Goal: Task Accomplishment & Management: Use online tool/utility

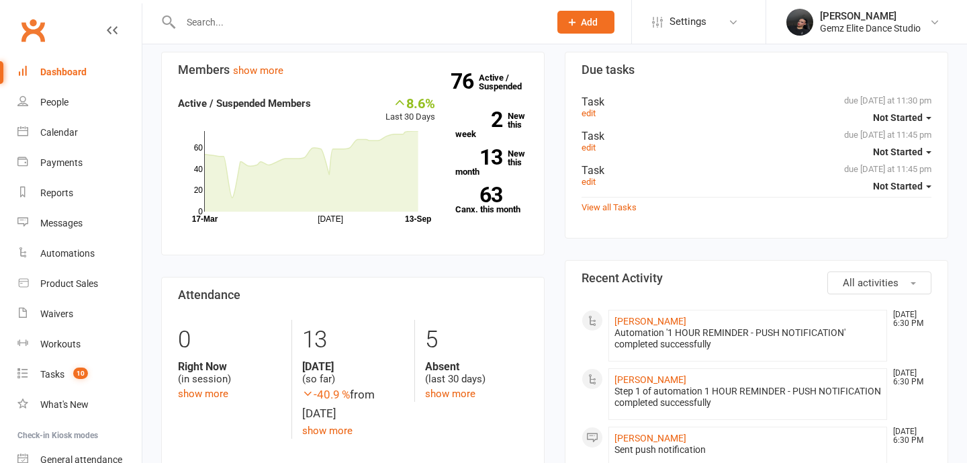
scroll to position [78, 0]
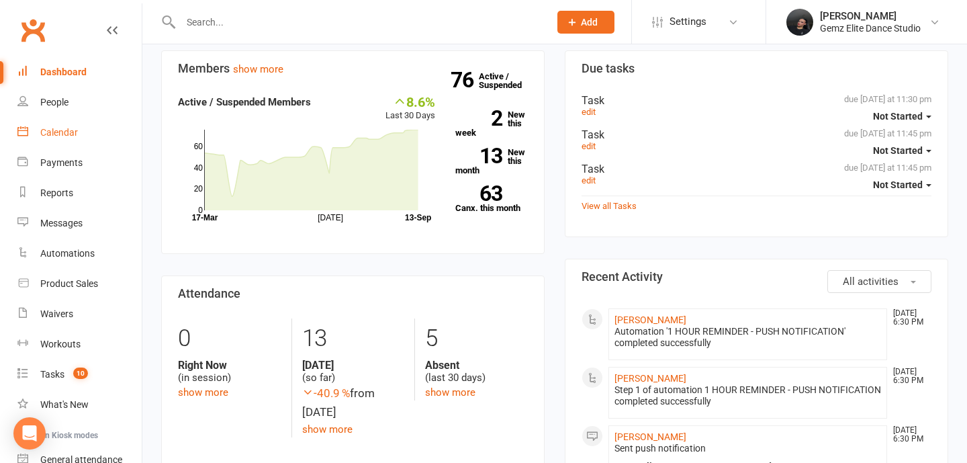
click at [57, 134] on div "Calendar" at bounding box center [59, 132] width 38 height 11
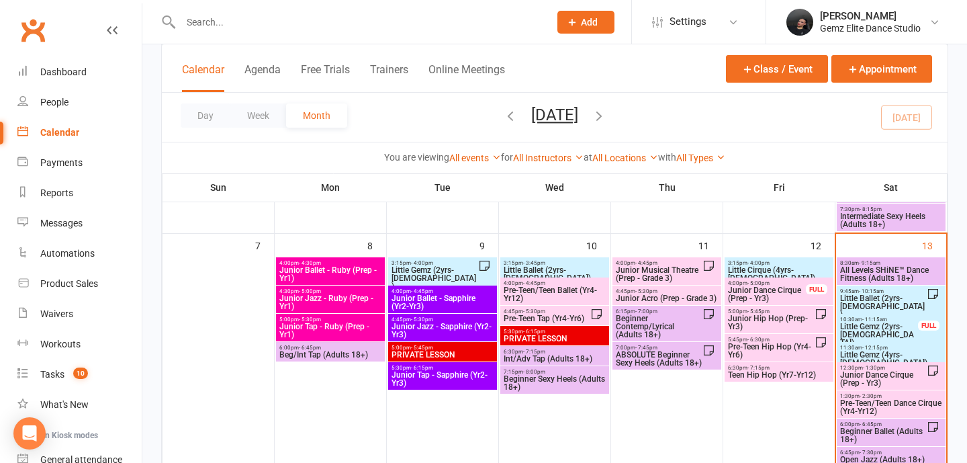
scroll to position [342, 0]
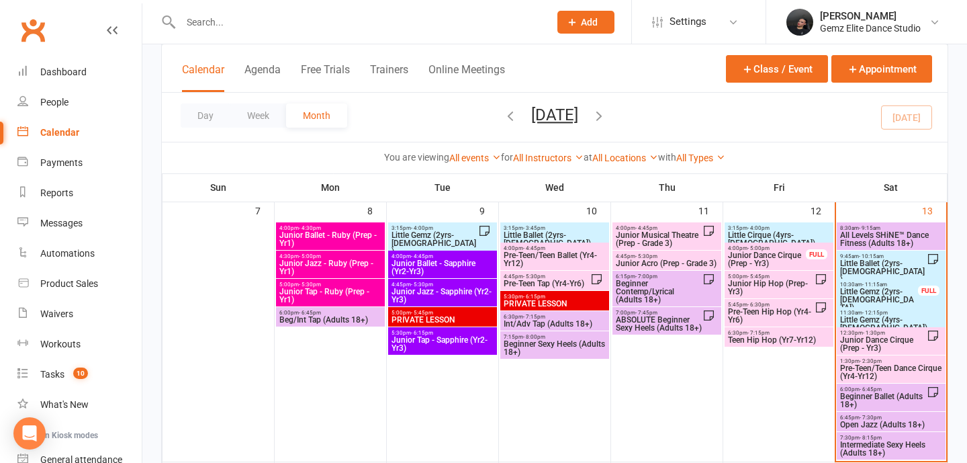
click at [868, 446] on span "Intermediate Sexy Heels (Adults 18+)" at bounding box center [891, 449] width 103 height 16
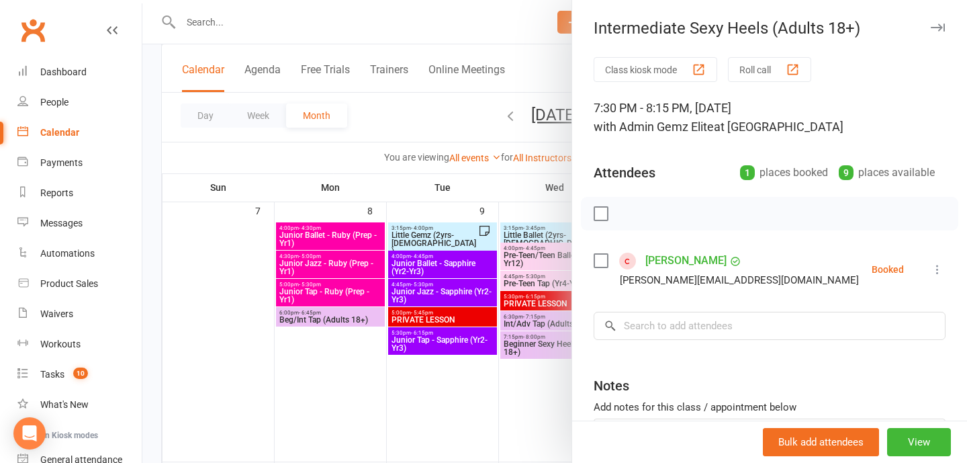
click at [944, 277] on button at bounding box center [938, 269] width 16 height 16
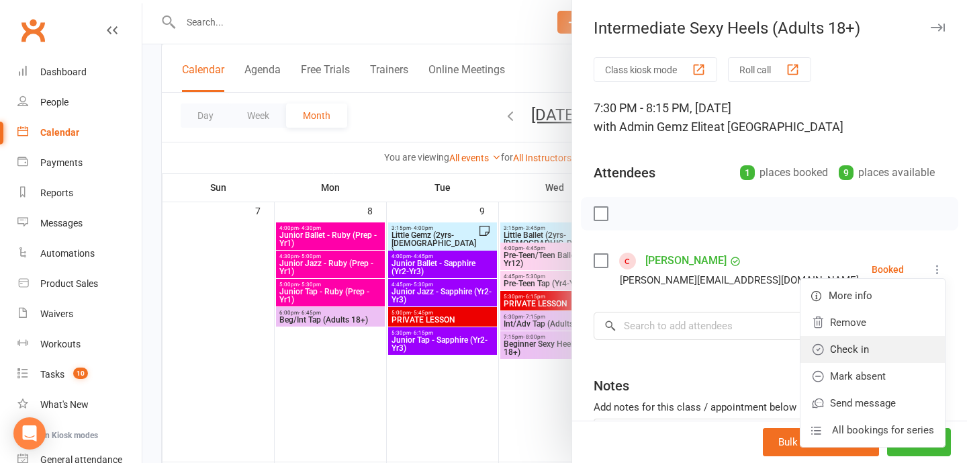
click at [912, 354] on link "Check in" at bounding box center [873, 349] width 144 height 27
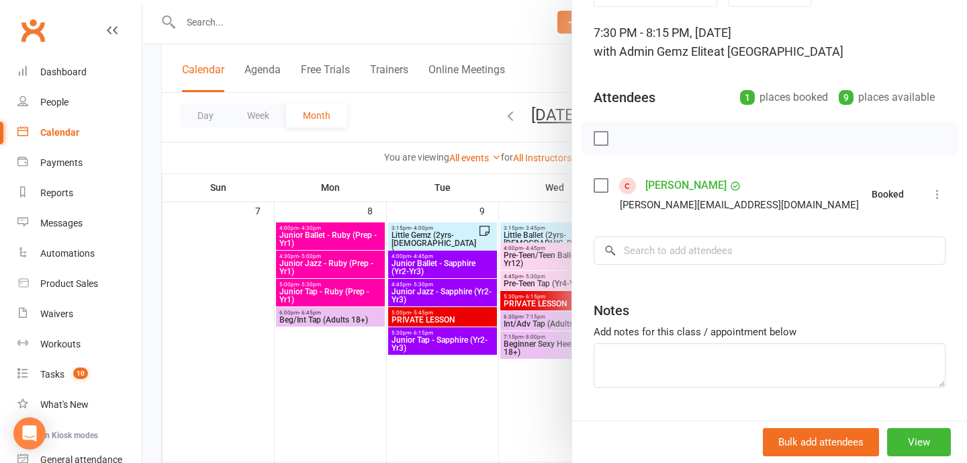
scroll to position [109, 0]
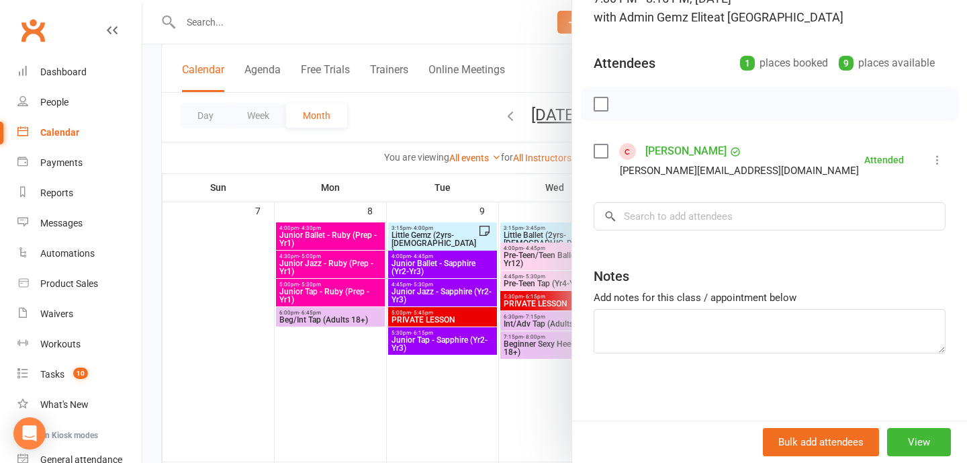
click at [432, 376] on div at bounding box center [554, 231] width 825 height 463
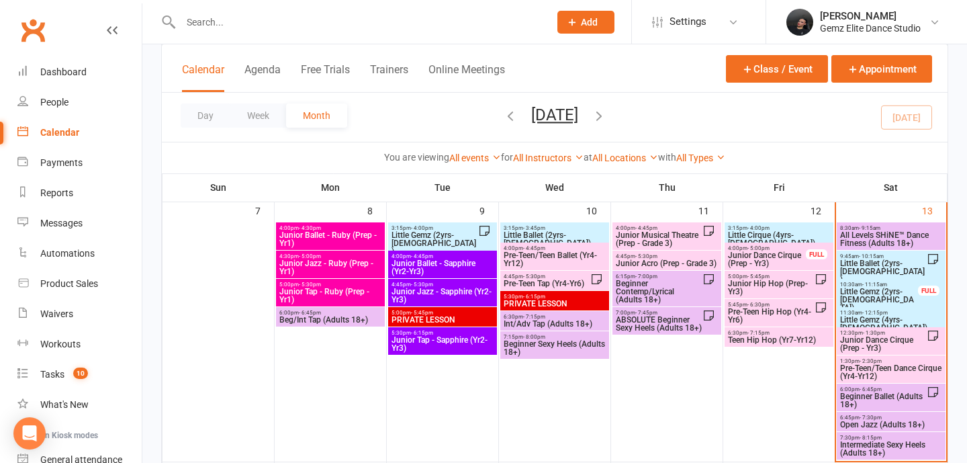
click at [574, 340] on span "Beginner Sexy Heels (Adults 18+)" at bounding box center [554, 348] width 103 height 16
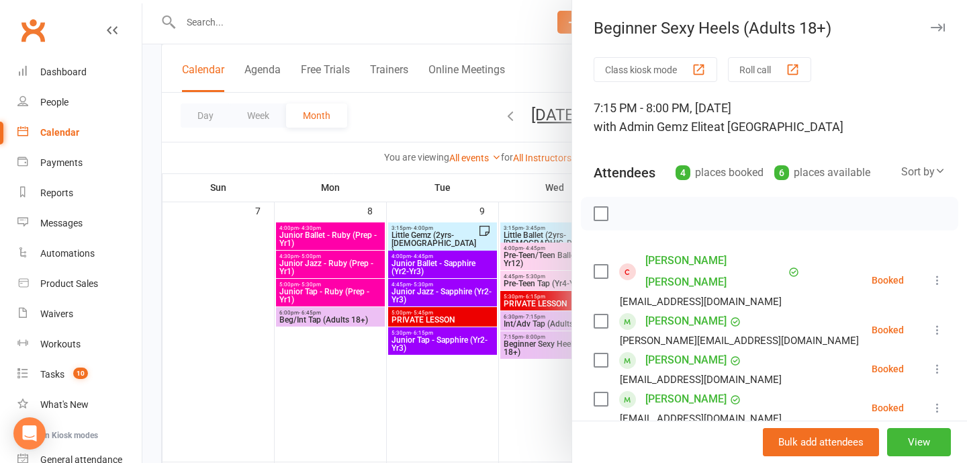
click at [945, 272] on button at bounding box center [938, 280] width 16 height 16
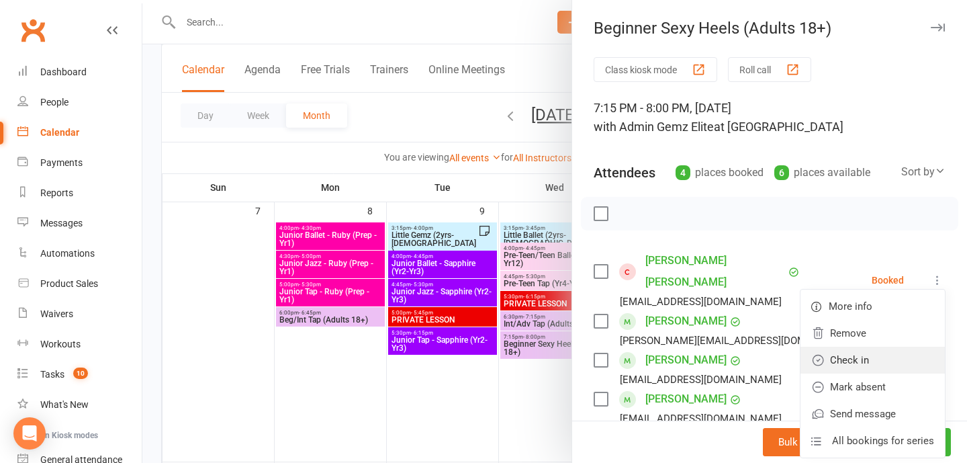
click at [919, 347] on link "Check in" at bounding box center [873, 360] width 144 height 27
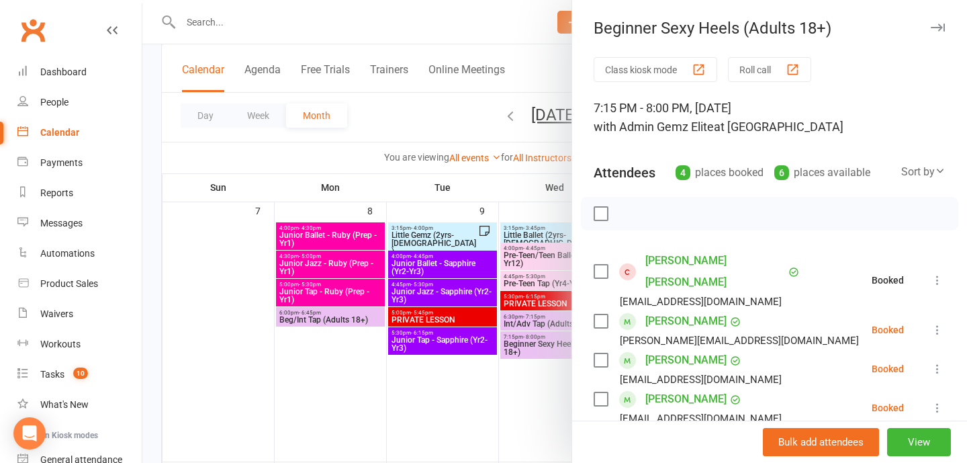
click at [939, 323] on icon at bounding box center [937, 329] width 13 height 13
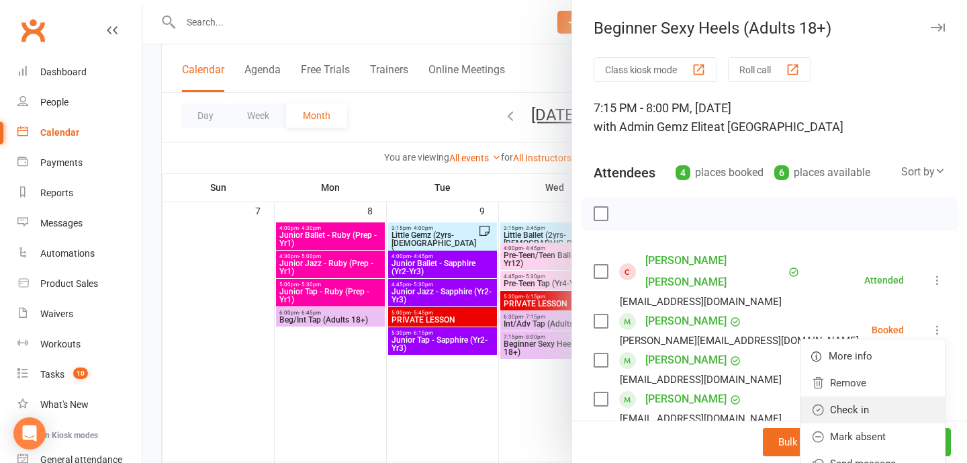
click at [926, 396] on link "Check in" at bounding box center [873, 409] width 144 height 27
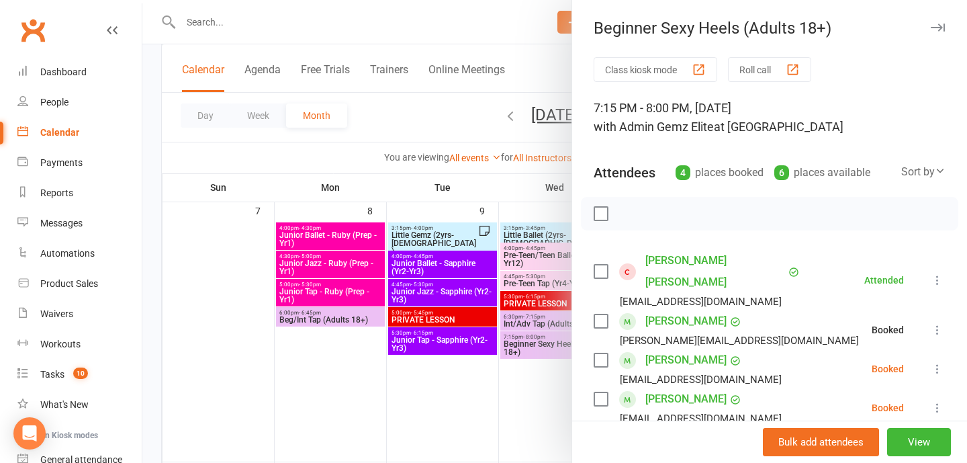
click at [938, 362] on icon at bounding box center [937, 368] width 13 height 13
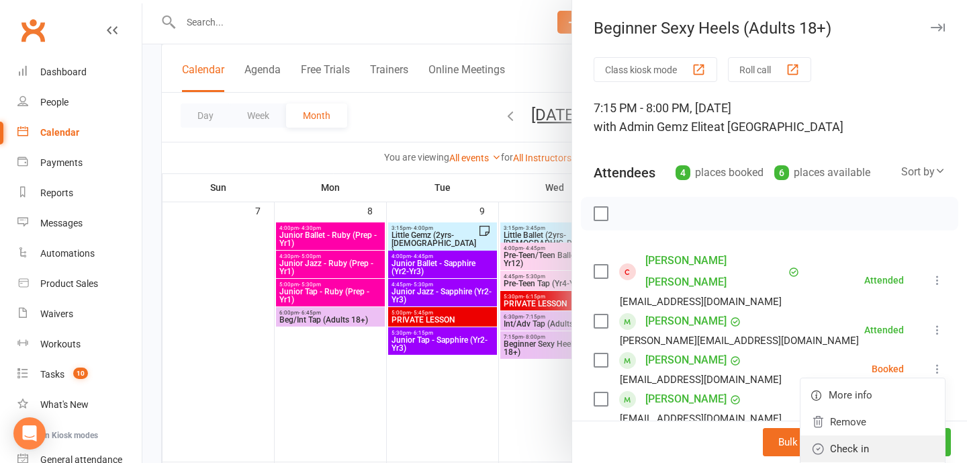
click at [920, 435] on link "Check in" at bounding box center [873, 448] width 144 height 27
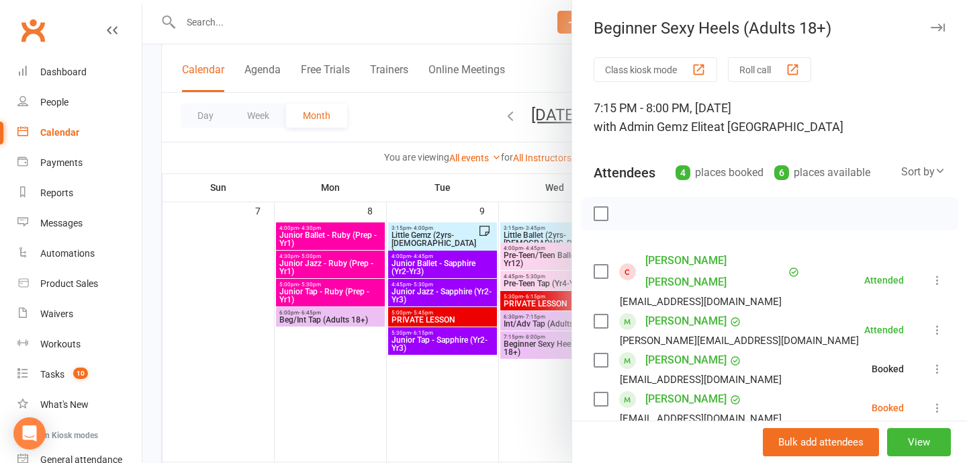
click at [938, 401] on icon at bounding box center [937, 407] width 13 height 13
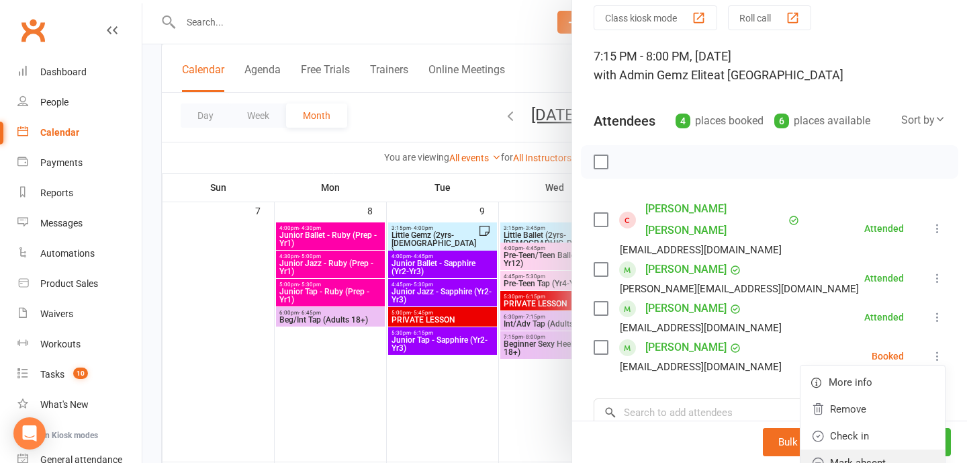
scroll to position [55, 0]
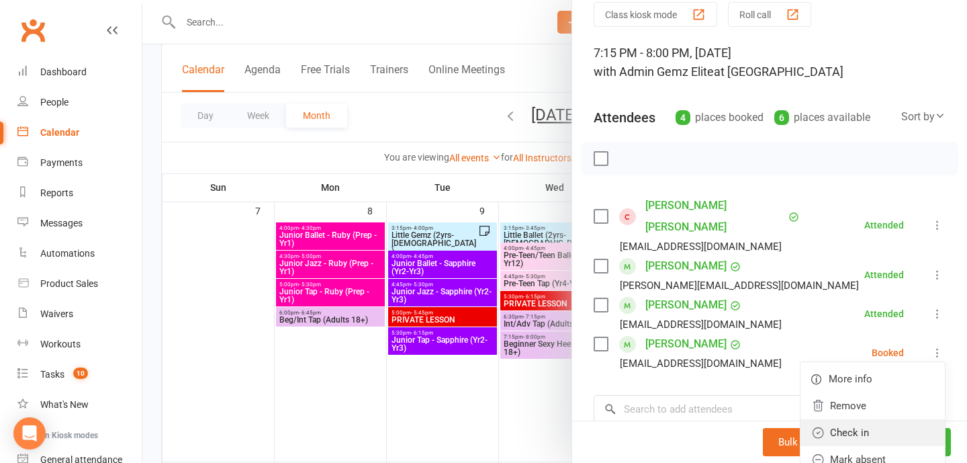
click at [895, 422] on link "Check in" at bounding box center [873, 432] width 144 height 27
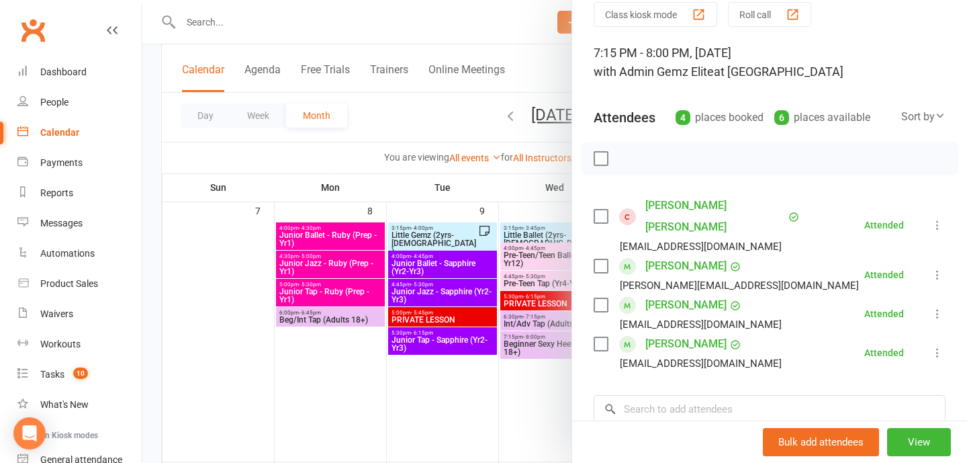
click at [544, 396] on div at bounding box center [554, 231] width 825 height 463
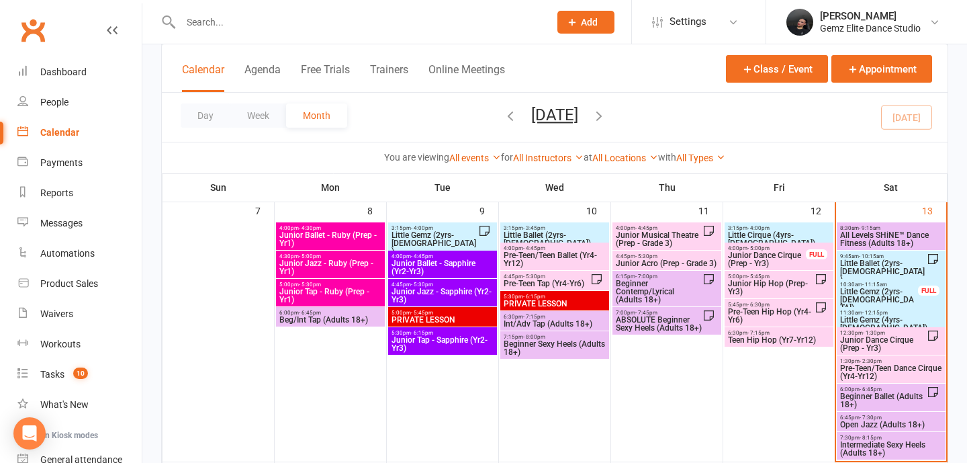
click at [580, 324] on span "Int/Adv Tap (Adults 18+)" at bounding box center [554, 324] width 103 height 8
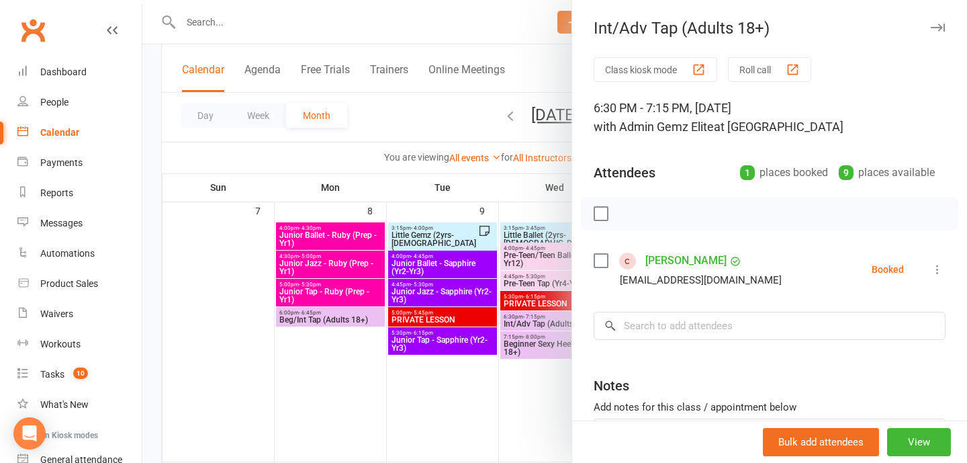
click at [944, 276] on button at bounding box center [938, 269] width 16 height 16
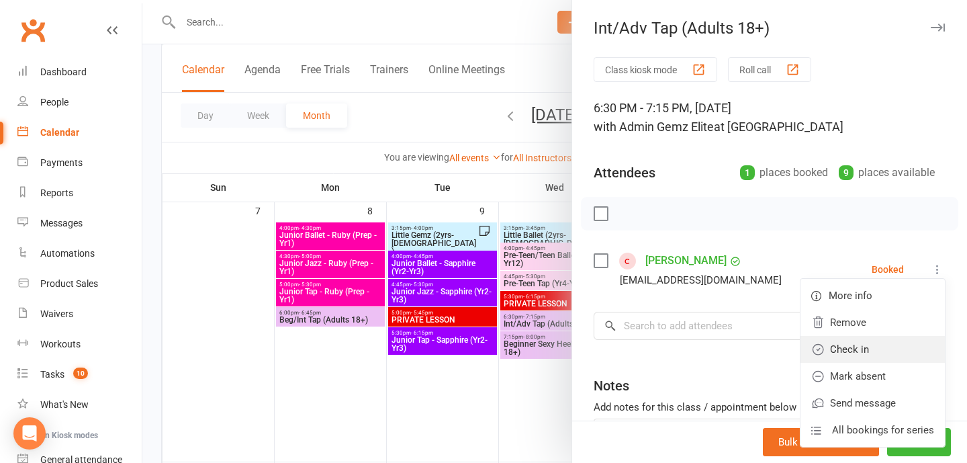
click at [877, 344] on link "Check in" at bounding box center [873, 349] width 144 height 27
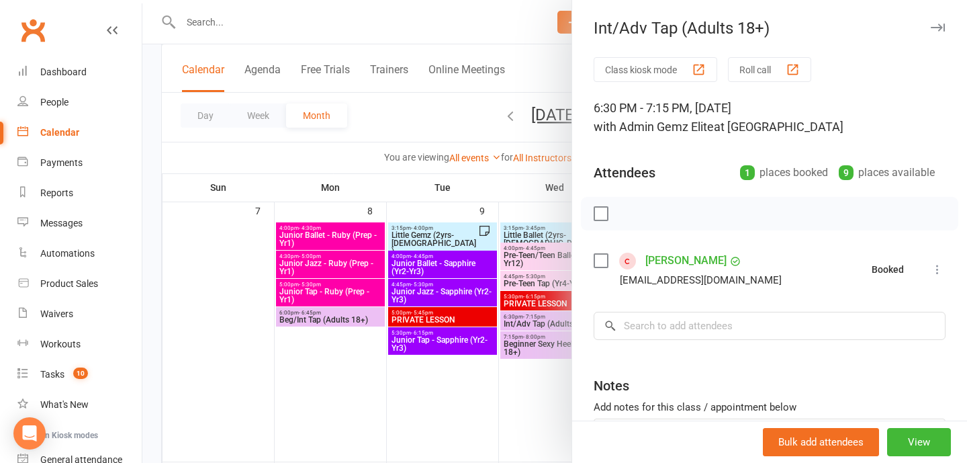
click at [555, 381] on div at bounding box center [554, 231] width 825 height 463
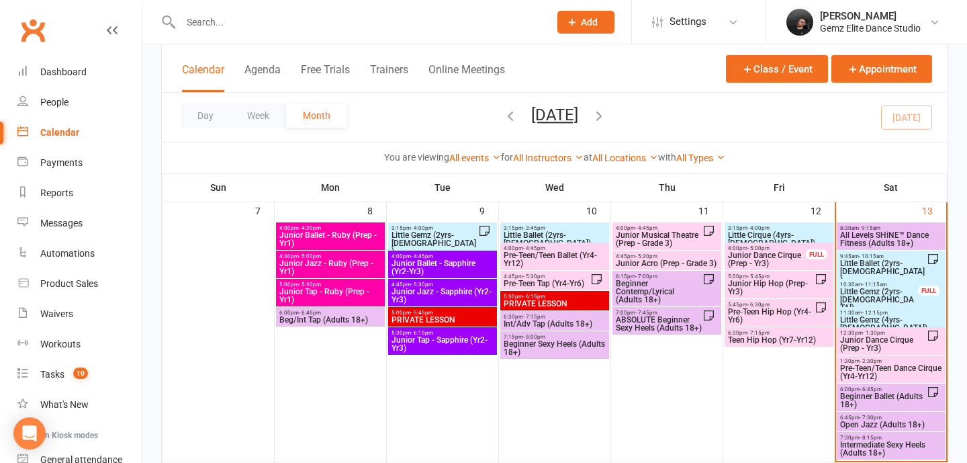
click at [673, 325] on span "ABSOLUTE Beginner Sexy Heels (Adults 18+)" at bounding box center [658, 324] width 87 height 16
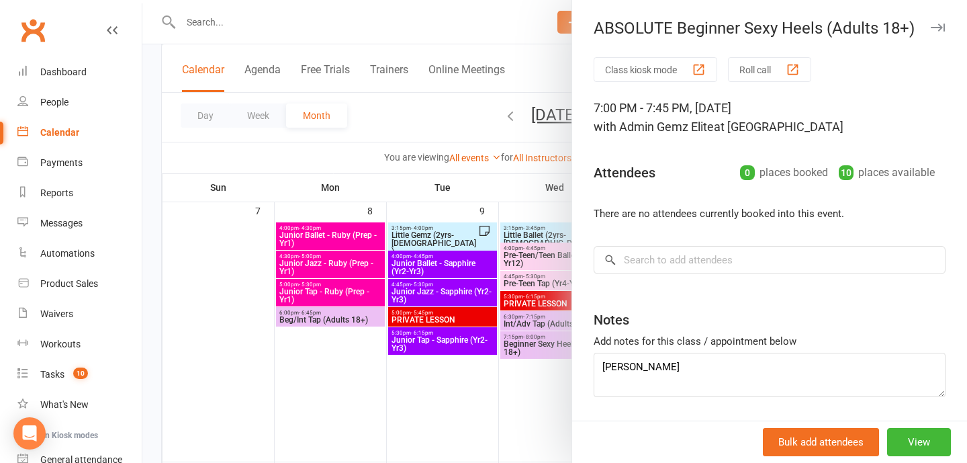
click at [530, 341] on div at bounding box center [554, 231] width 825 height 463
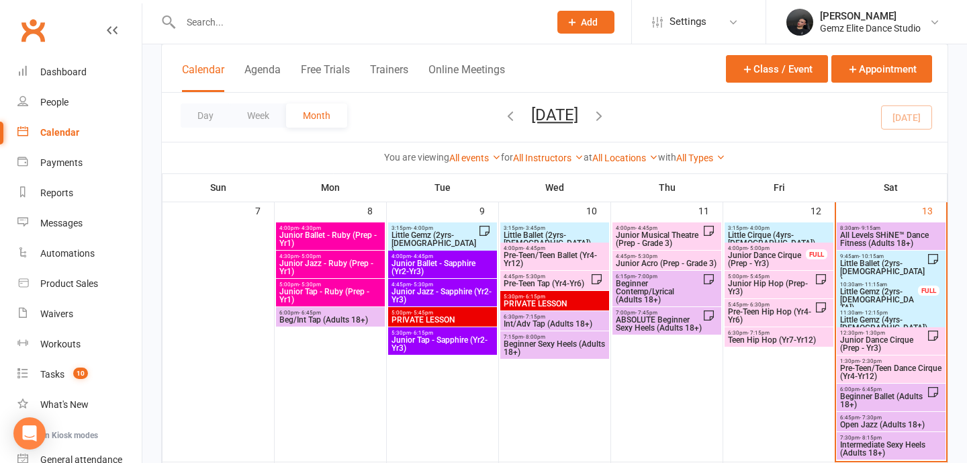
click at [682, 285] on span "Beginner Contemp/Lyrical (Adults 18+)" at bounding box center [658, 291] width 87 height 24
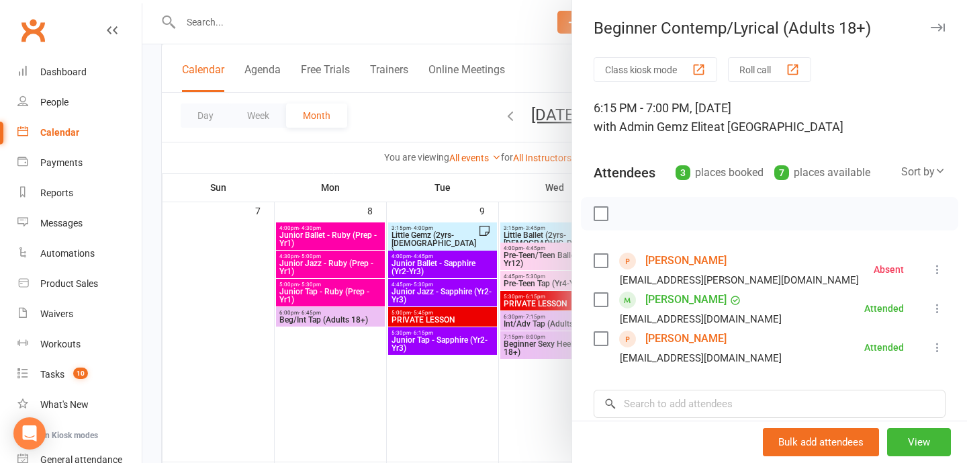
click at [488, 388] on div at bounding box center [554, 231] width 825 height 463
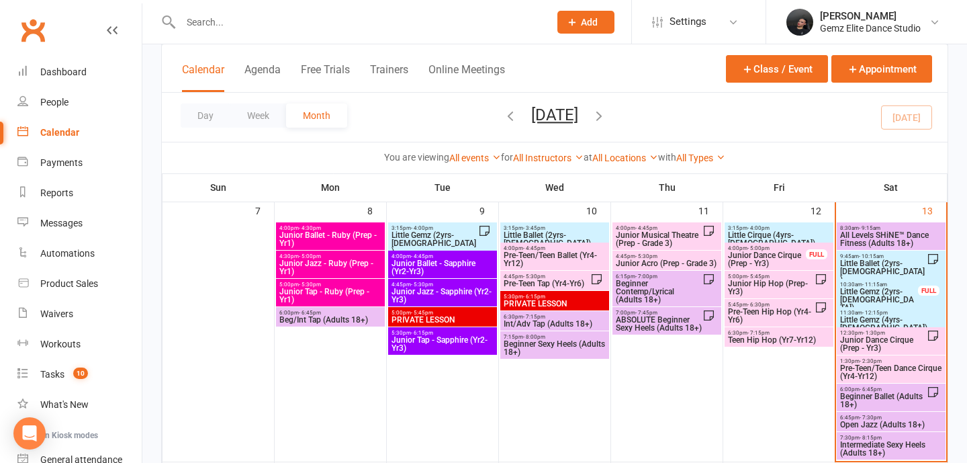
click at [434, 334] on span "5:30pm - 6:15pm" at bounding box center [442, 333] width 103 height 6
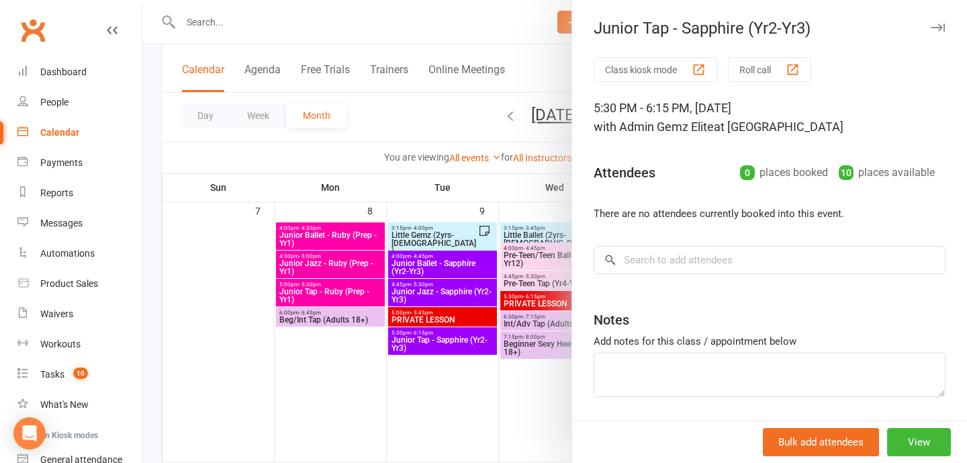
click at [388, 267] on div at bounding box center [554, 231] width 825 height 463
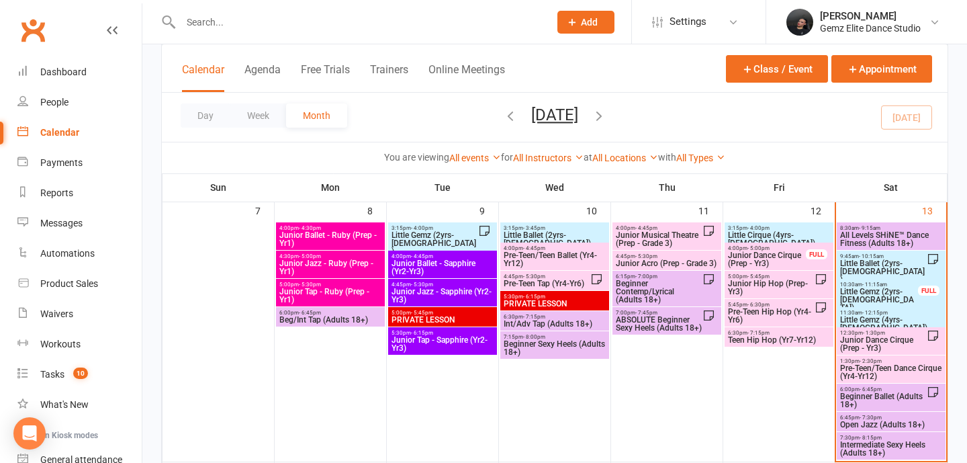
click at [563, 251] on span "Pre-Teen/Teen Ballet (Yr4-Yr12)" at bounding box center [554, 259] width 103 height 16
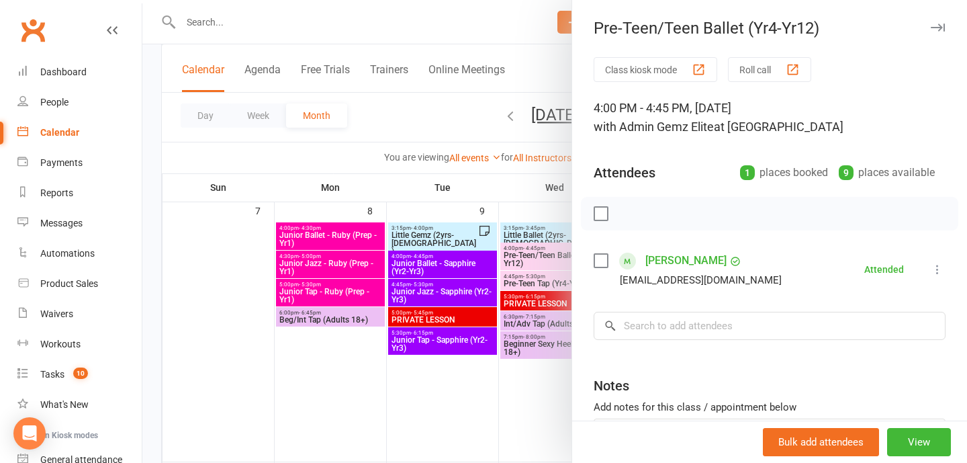
click at [546, 306] on div at bounding box center [554, 231] width 825 height 463
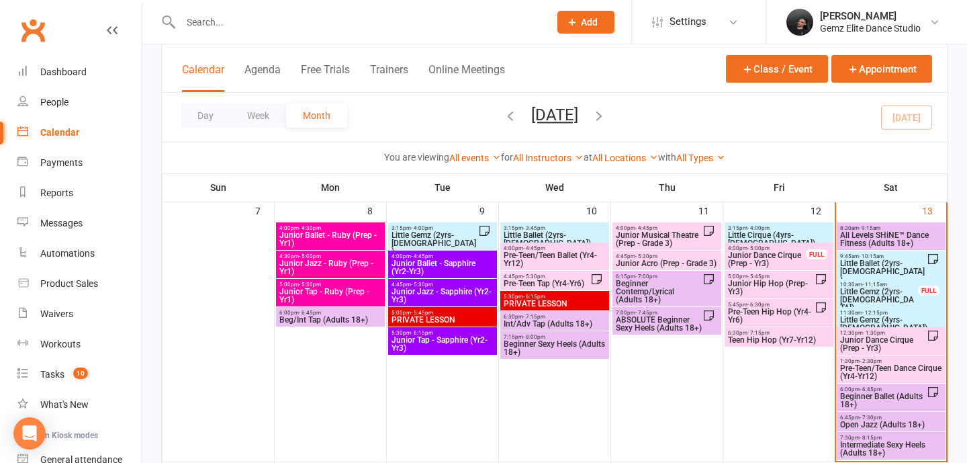
click at [549, 283] on span "Pre-Teen Tap (Yr4-Yr6)" at bounding box center [546, 283] width 87 height 8
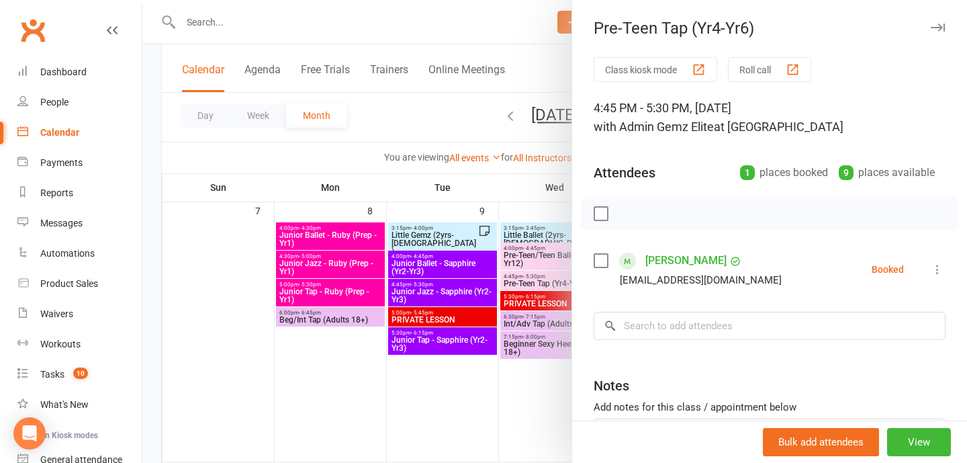
click at [932, 267] on icon at bounding box center [937, 269] width 13 height 13
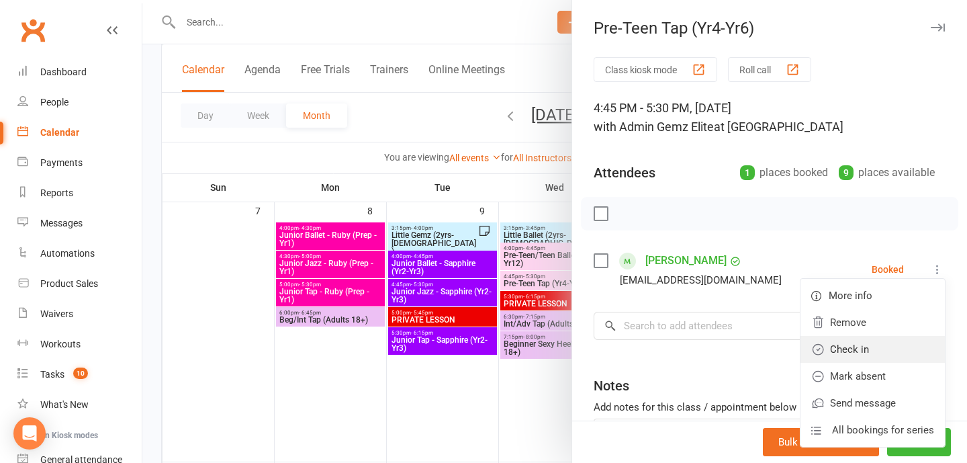
click at [872, 349] on link "Check in" at bounding box center [873, 349] width 144 height 27
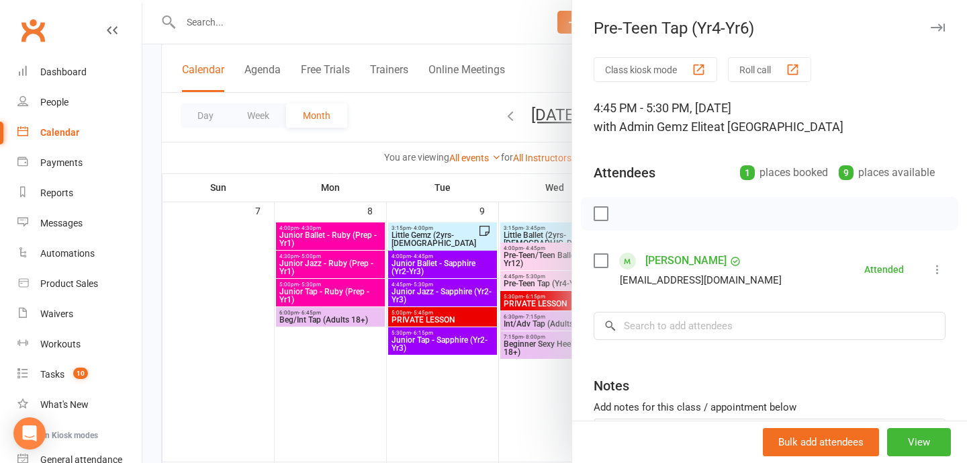
click at [495, 378] on div at bounding box center [554, 231] width 825 height 463
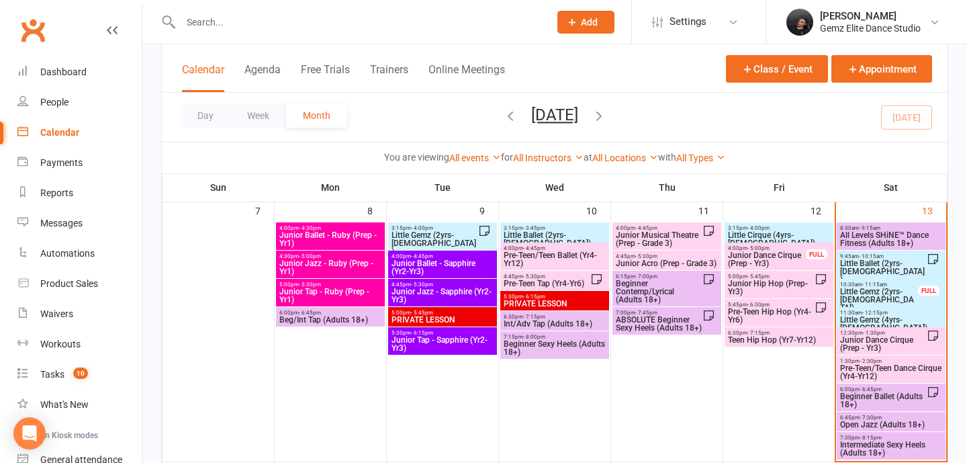
click at [781, 227] on span "3:15pm - 4:00pm" at bounding box center [778, 228] width 103 height 6
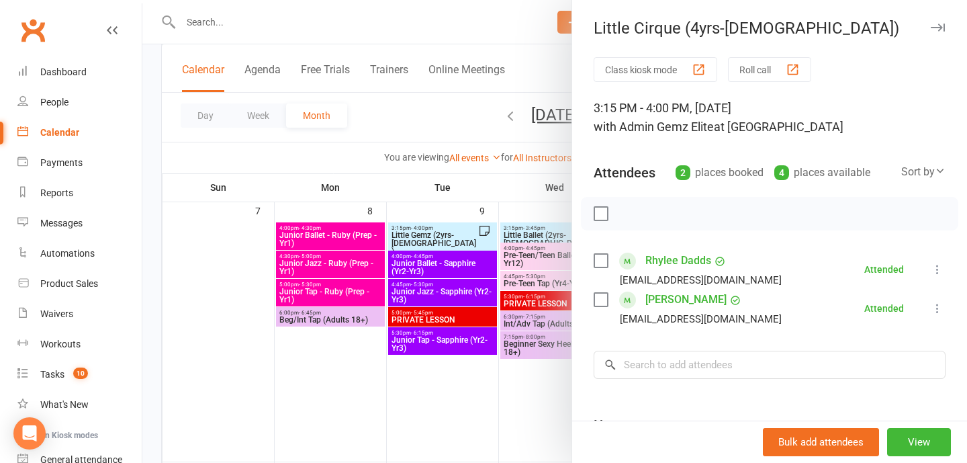
click at [461, 365] on div at bounding box center [554, 231] width 825 height 463
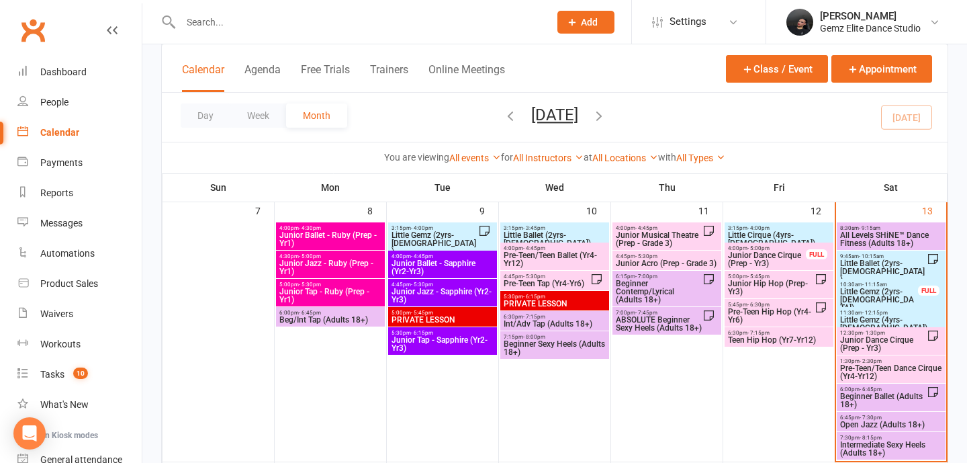
click at [803, 259] on span "Junior Dance Cirque (Prep - Yr3)" at bounding box center [766, 259] width 79 height 16
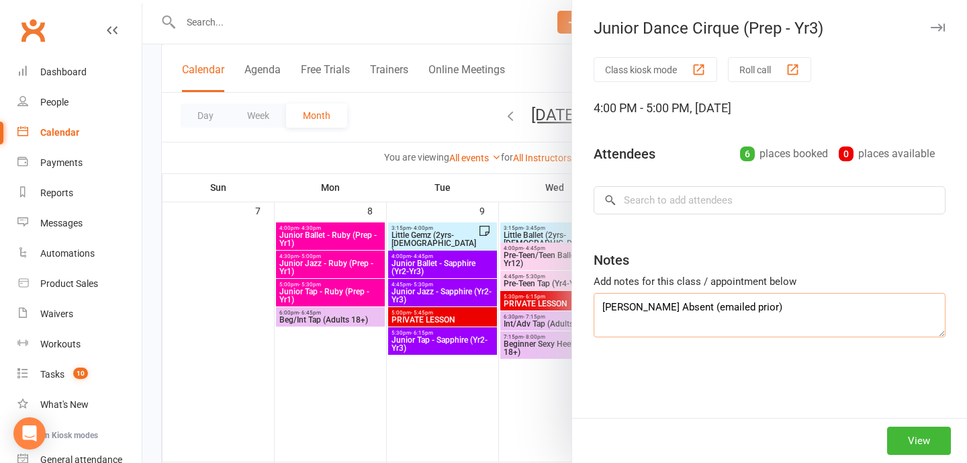
click at [803, 304] on textarea "Luna Absent (emailed prior)" at bounding box center [770, 315] width 352 height 44
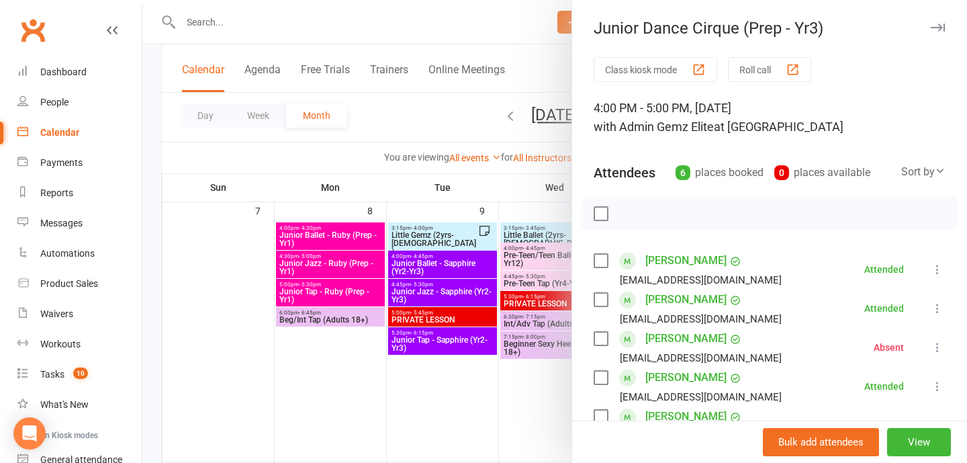
click at [562, 328] on div at bounding box center [554, 231] width 825 height 463
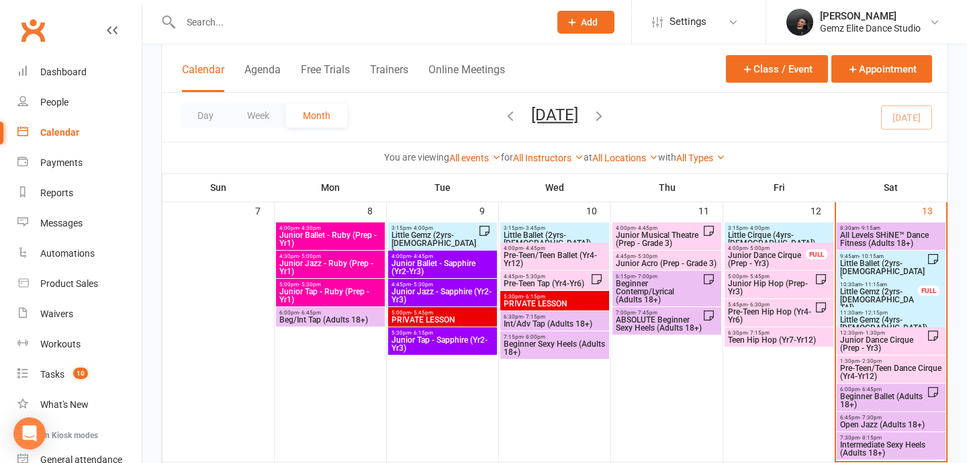
click at [924, 251] on div "9:45am - 10:15am Little Ballet (2yrs-5yrs old)" at bounding box center [891, 269] width 109 height 36
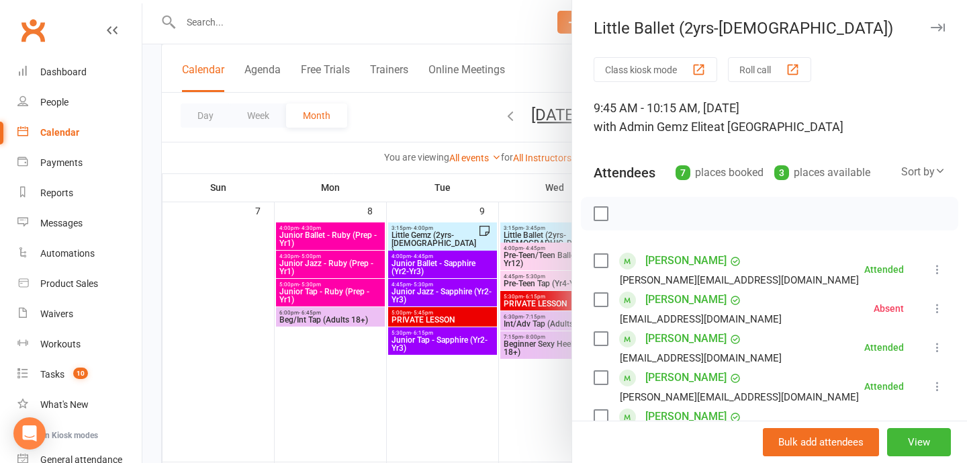
click at [515, 392] on div at bounding box center [554, 231] width 825 height 463
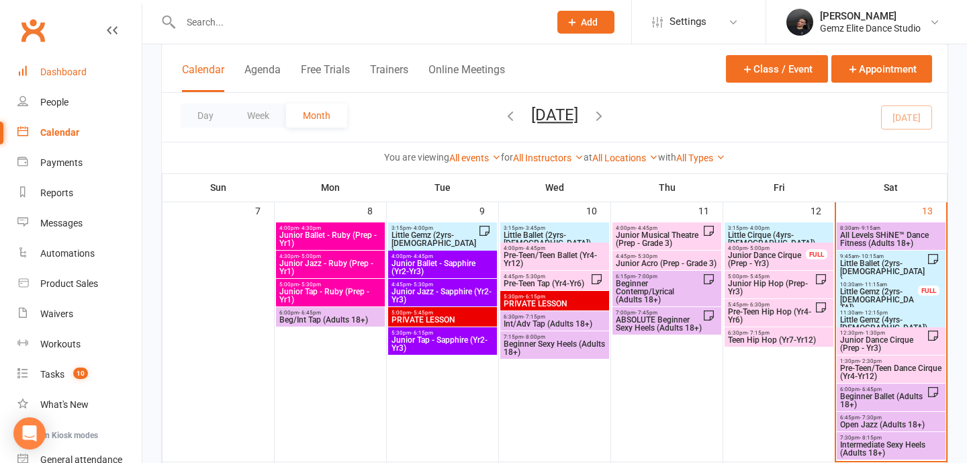
click at [74, 83] on link "Dashboard" at bounding box center [79, 72] width 124 height 30
